Goal: Information Seeking & Learning: Find specific fact

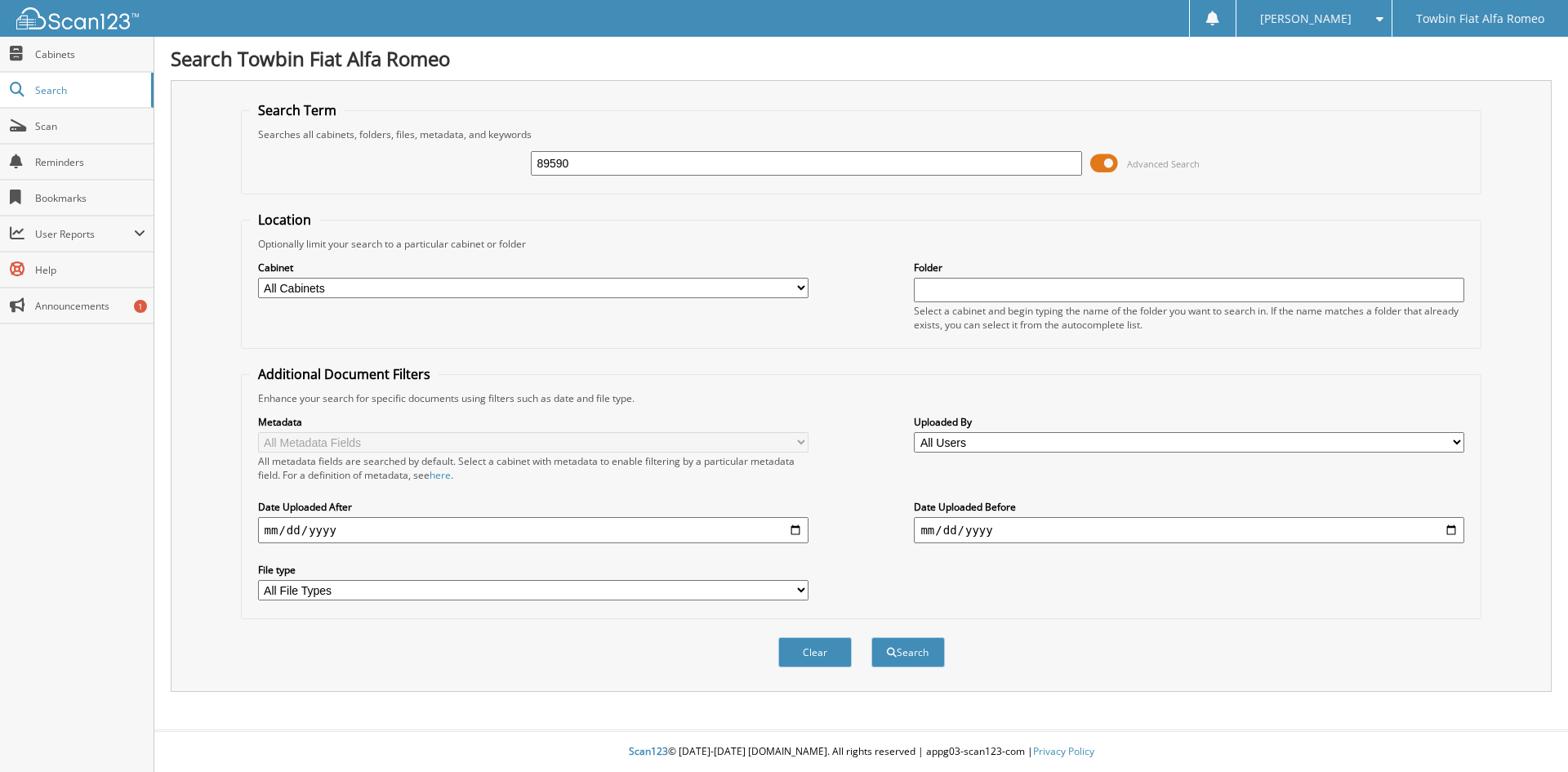
type input "89590"
click at [872, 637] on button "Search" at bounding box center [908, 652] width 74 height 31
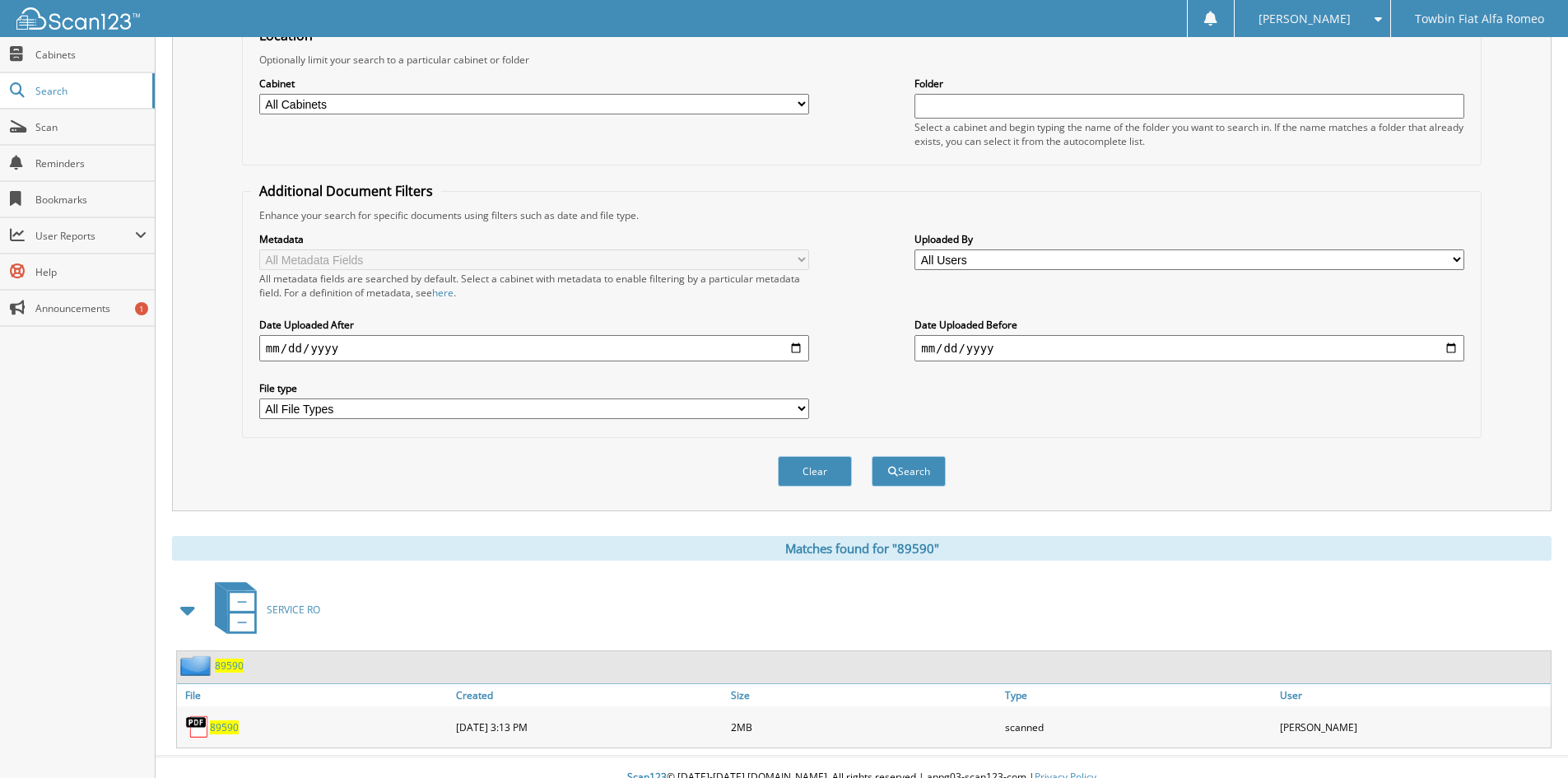
scroll to position [206, 0]
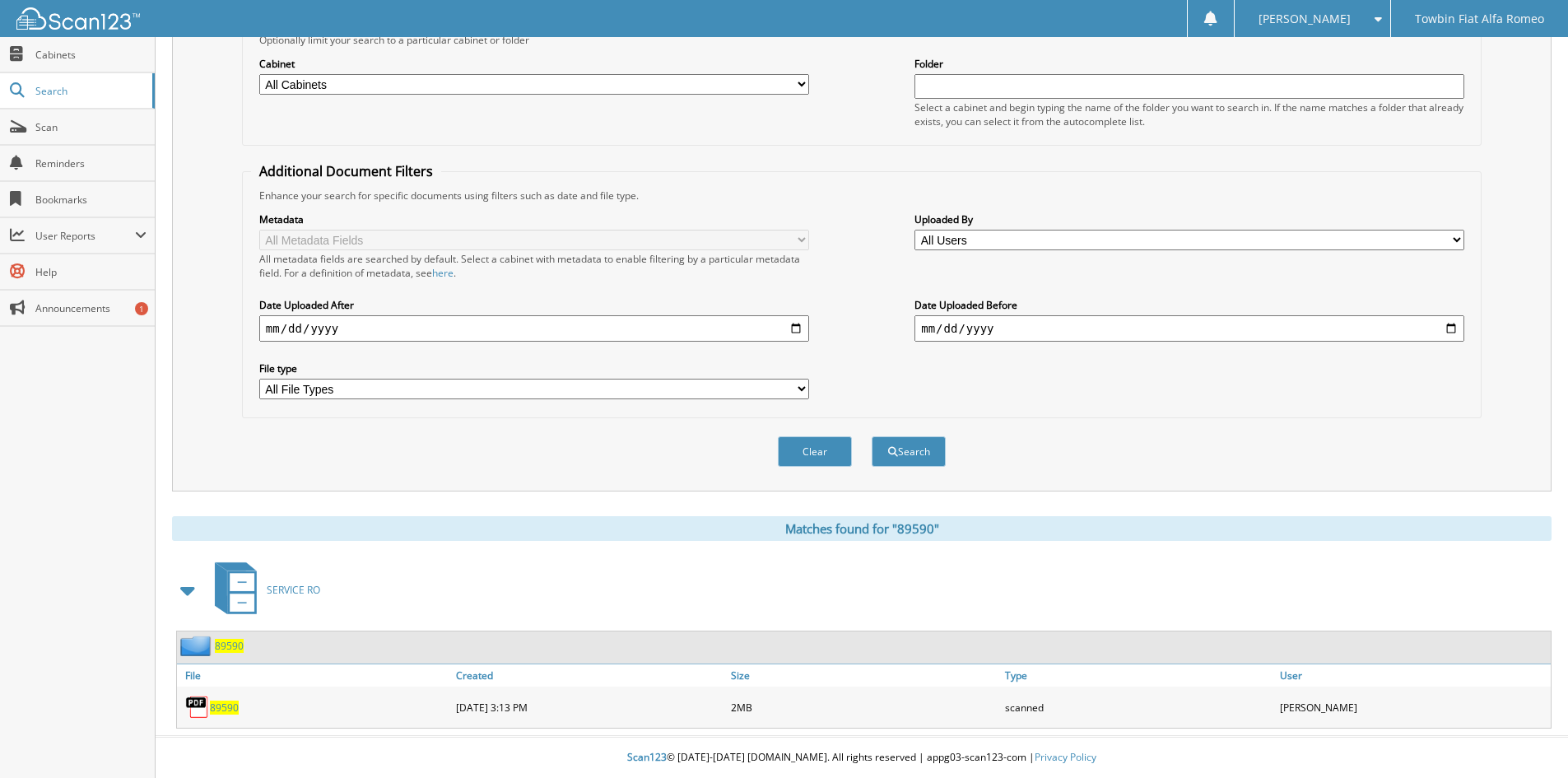
click at [225, 706] on span "89590" at bounding box center [225, 707] width 29 height 14
click at [865, 185] on fieldset "Additional Document Filters Enhance your search for specific documents using fi…" at bounding box center [862, 290] width 1240 height 256
